Goal: Information Seeking & Learning: Learn about a topic

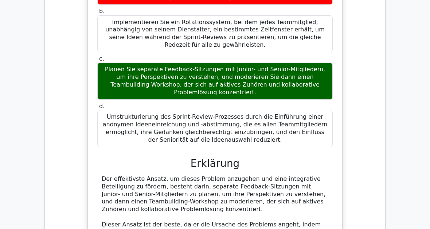
scroll to position [531, 0]
click at [379, 74] on div "Sie leiten ein funktionsübergreifendes Team an einem komplexen Softwareentwickl…" at bounding box center [215, 194] width 329 height 661
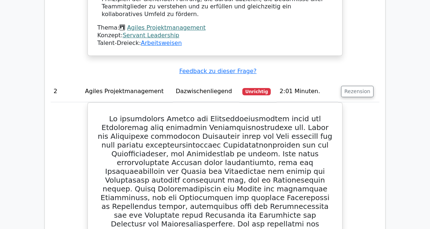
scroll to position [992, 0]
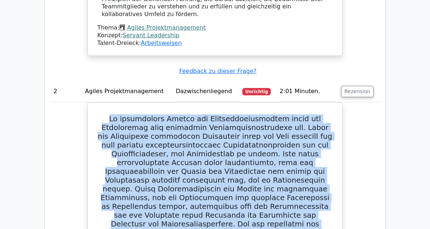
copy h5 "Lo ipsumdolors Ametco adi Elitseddoeiusmodtem incid utl Etdoloremag aliq enimad…"
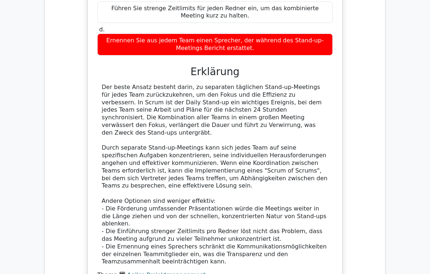
scroll to position [2806, 0]
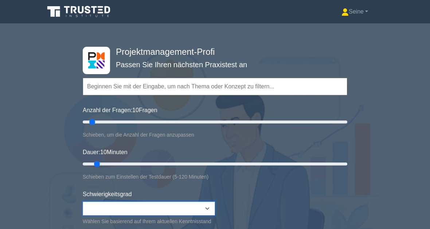
click at [212, 205] on select "Beginner Intermediate Expert" at bounding box center [149, 208] width 132 height 14
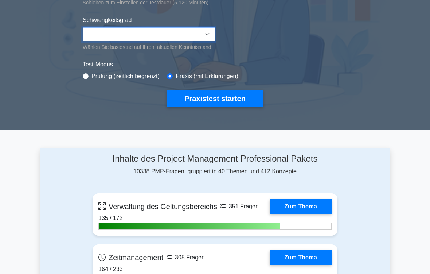
scroll to position [175, 0]
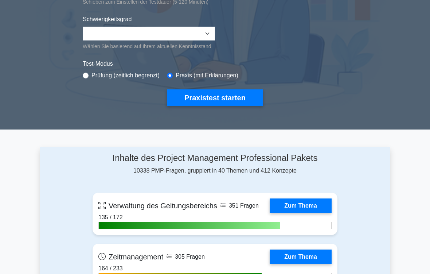
click at [241, 106] on button "Praxistest starten" at bounding box center [215, 97] width 96 height 17
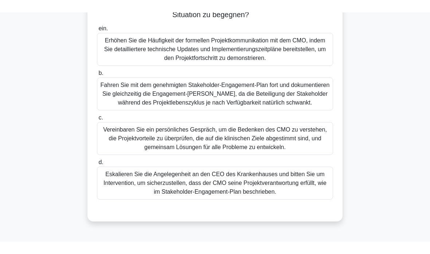
scroll to position [118, 0]
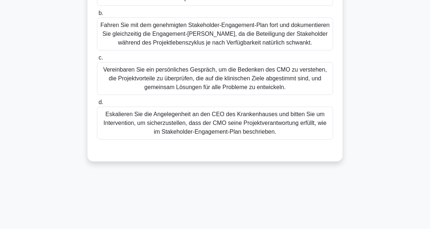
click at [379, 113] on div "Ihr IT-Projekt im Gesundheitswesen ist im Gange, wenn Sie während der Stakehold…" at bounding box center [215, 23] width 350 height 293
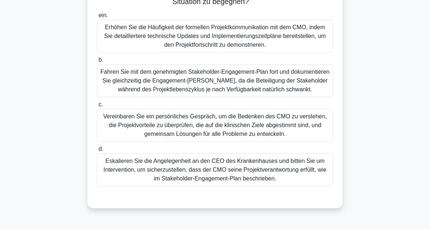
scroll to position [119, 0]
click at [289, 142] on div "Vereinbaren Sie ein persönliches Gespräch, um die Bedenken des CMO zu verstehen…" at bounding box center [215, 125] width 236 height 33
click at [97, 107] on input "c. Vereinbaren Sie ein persönliches Gespräch, um die Bedenken des CMO zu verste…" at bounding box center [97, 104] width 0 height 5
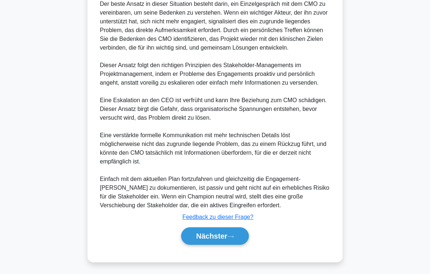
scroll to position [386, 0]
click at [232, 228] on icon at bounding box center [231, 237] width 7 height 4
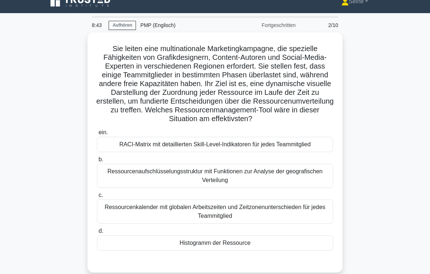
scroll to position [10, 0]
click at [229, 228] on div "Histogramm der Ressource" at bounding box center [215, 242] width 236 height 15
click at [97, 228] on input "d. Histogramm der Ressource" at bounding box center [97, 231] width 0 height 5
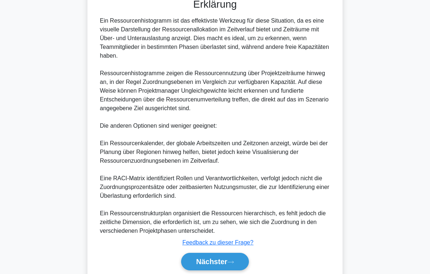
scroll to position [307, 0]
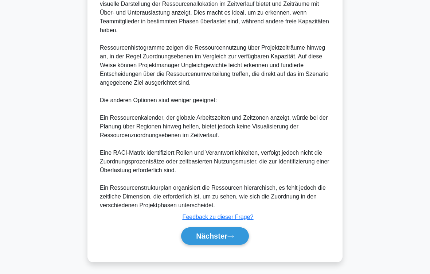
click at [231, 228] on icon at bounding box center [231, 237] width 7 height 4
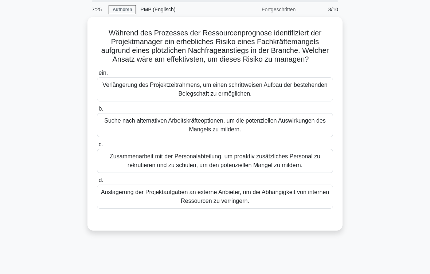
scroll to position [26, 0]
click at [293, 169] on div "Zusammenarbeit mit der Personalabteilung, um proaktiv zusätzliches Personal zu …" at bounding box center [215, 161] width 236 height 24
click at [97, 147] on input "c. Zusammenarbeit mit der Personalabteilung, um proaktiv zusätzliches Personal …" at bounding box center [97, 144] width 0 height 5
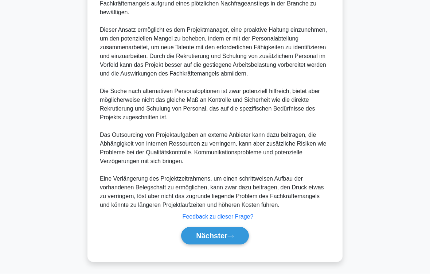
scroll to position [316, 0]
click at [237, 228] on button "Nächster" at bounding box center [215, 236] width 68 height 18
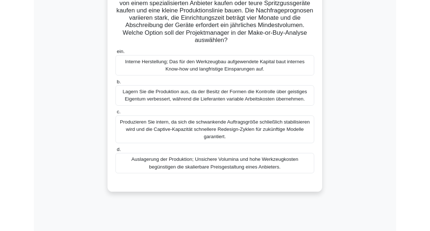
scroll to position [73, 0]
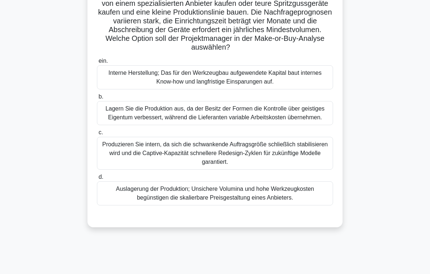
click at [388, 89] on div "Ein regionaler Telekom-Anbieter plant einen schnellen Ausbau von Fiber-to-Home-…" at bounding box center [215, 103] width 350 height 266
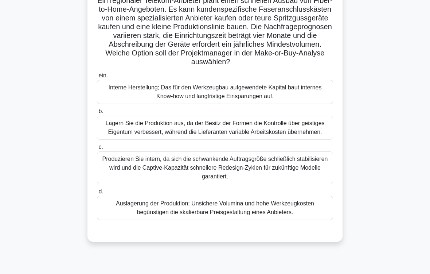
scroll to position [58, 0]
click at [257, 220] on div "Auslagerung der Produktion; Unsichere Volumina und hohe Werkzeugkosten begünsti…" at bounding box center [215, 208] width 236 height 24
click at [97, 194] on input "d. Auslagerung der Produktion; Unsichere Volumina und hohe Werkzeugkosten begün…" at bounding box center [97, 191] width 0 height 5
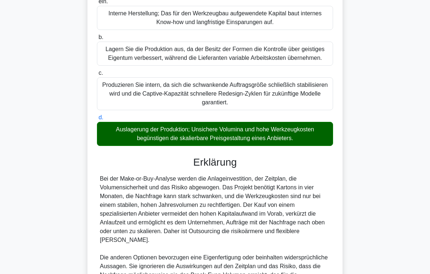
scroll to position [237, 0]
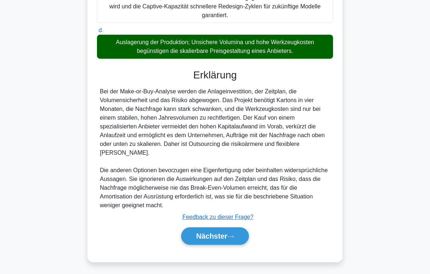
click at [232, 228] on icon at bounding box center [231, 237] width 7 height 4
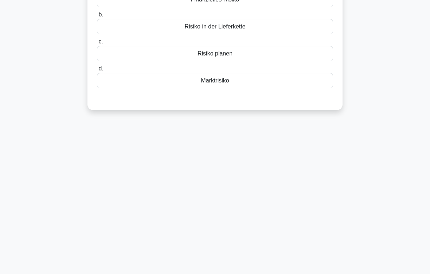
click at [384, 145] on div "5:03 Aufhören PMP (Englisch) Fortgeschritten 5/10 During the qualitative risk a…" at bounding box center [215, 88] width 350 height 365
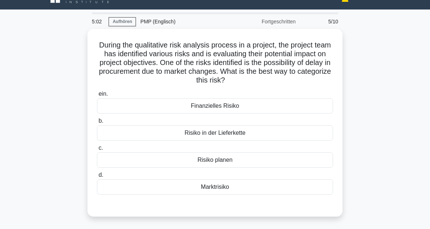
scroll to position [0, 0]
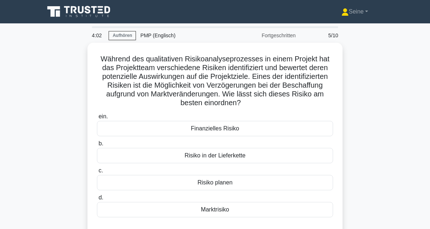
click at [245, 163] on div "Risiko in der Lieferkette" at bounding box center [215, 155] width 236 height 15
click at [97, 146] on input "b. Risiko in der Lieferkette" at bounding box center [97, 143] width 0 height 5
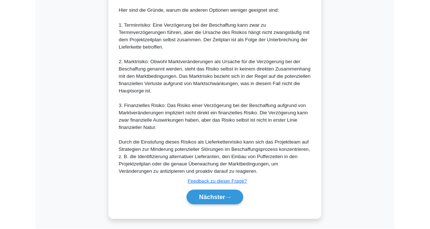
scroll to position [414, 0]
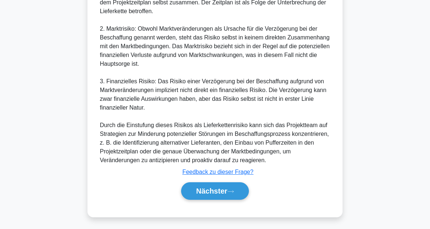
click at [233, 190] on icon at bounding box center [231, 191] width 7 height 4
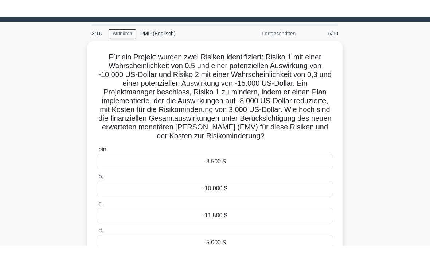
scroll to position [19, 0]
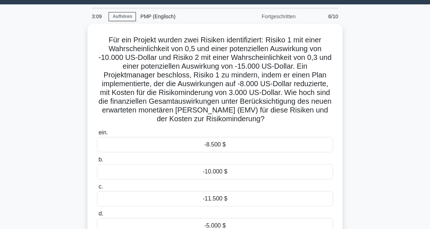
click at [231, 206] on div "-11.500 $" at bounding box center [215, 198] width 236 height 15
click at [97, 189] on input "c. -11.500 $" at bounding box center [97, 186] width 0 height 5
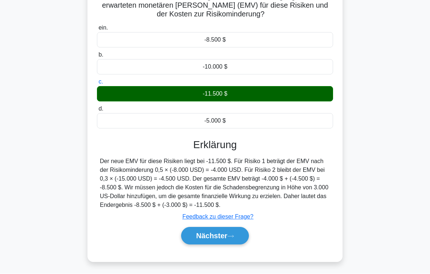
scroll to position [141, 0]
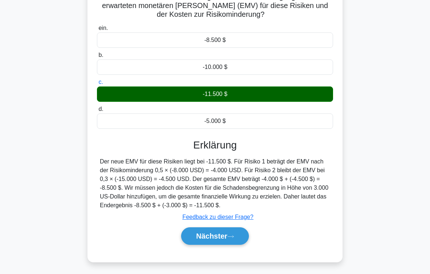
click at [233, 228] on icon at bounding box center [231, 237] width 7 height 4
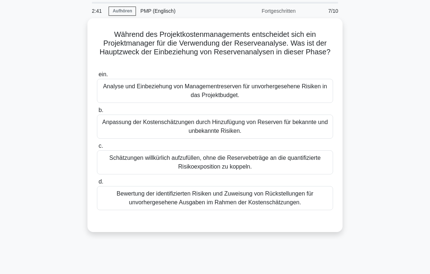
scroll to position [24, 0]
click at [228, 198] on div "Bewertung der identifizierten Risiken und Zuweisung von Rückstellungen für unvo…" at bounding box center [215, 198] width 236 height 24
click at [97, 184] on input "d. Bewertung der identifizierten Risiken und Zuweisung von Rückstellungen für u…" at bounding box center [97, 181] width 0 height 5
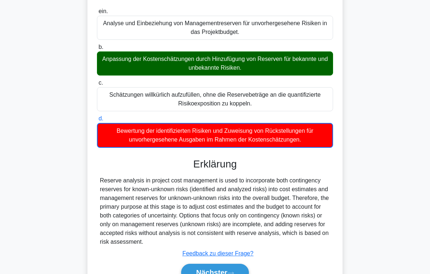
scroll to position [133, 0]
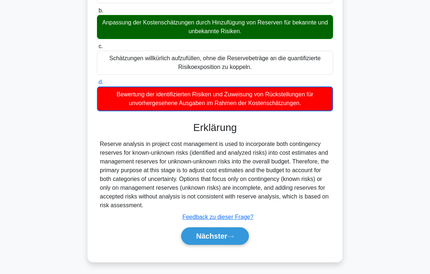
click at [234, 228] on icon at bounding box center [231, 237] width 7 height 4
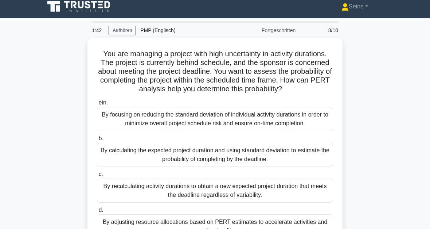
scroll to position [0, 0]
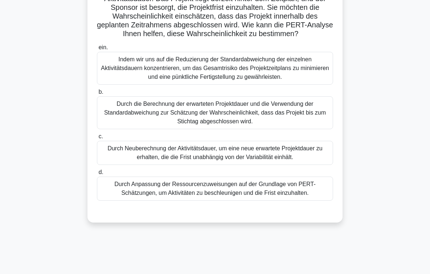
scroll to position [69, 0]
click at [309, 118] on div "Durch die Berechnung der erwarteten Projektdauer und die Verwendung der Standar…" at bounding box center [215, 112] width 236 height 33
click at [97, 94] on input "b. Durch die Berechnung der erwarteten Projektdauer und die Verwendung der Stan…" at bounding box center [97, 92] width 0 height 5
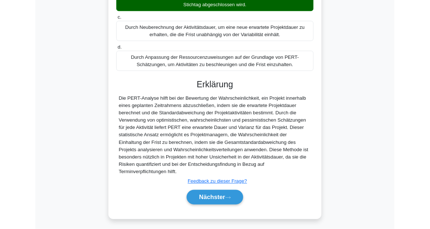
scroll to position [247, 0]
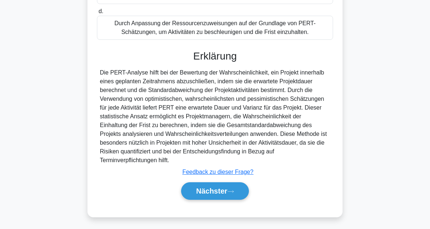
click at [233, 183] on button "Nächster" at bounding box center [215, 191] width 68 height 18
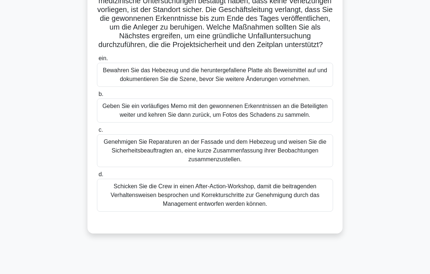
scroll to position [84, 0]
click at [302, 87] on div "Bewahren Sie das Hebezeug und die heruntergefallene Platte als Beweismittel auf…" at bounding box center [215, 75] width 236 height 24
click at [97, 61] on input "ein. Bewahren Sie das Hebezeug und die heruntergefallene Platte als Beweismitte…" at bounding box center [97, 58] width 0 height 5
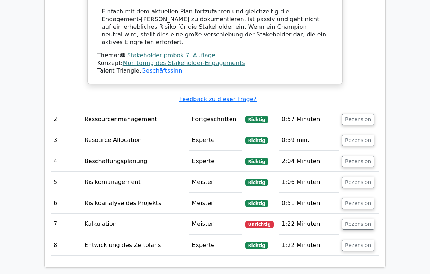
scroll to position [940, 0]
click at [356, 219] on button "Rezension" at bounding box center [358, 224] width 32 height 11
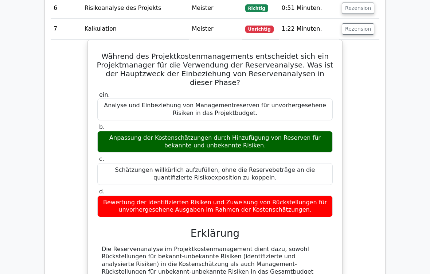
scroll to position [1136, 0]
